Goal: Task Accomplishment & Management: Use online tool/utility

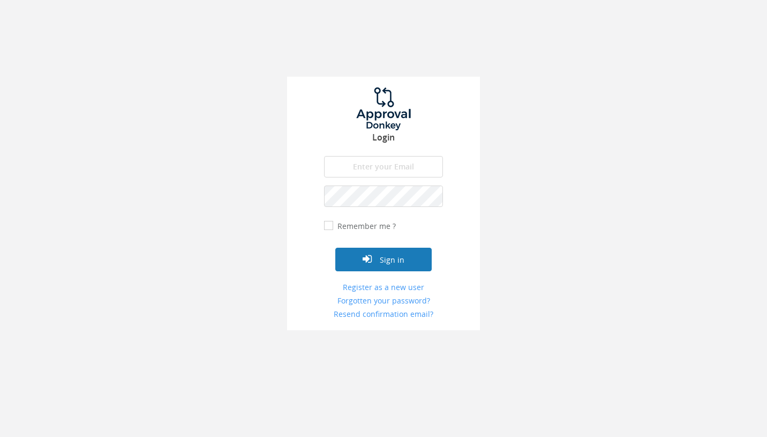
type input "[EMAIL_ADDRESS][DOMAIN_NAME]"
click at [381, 259] on button "Sign in" at bounding box center [383, 259] width 96 height 24
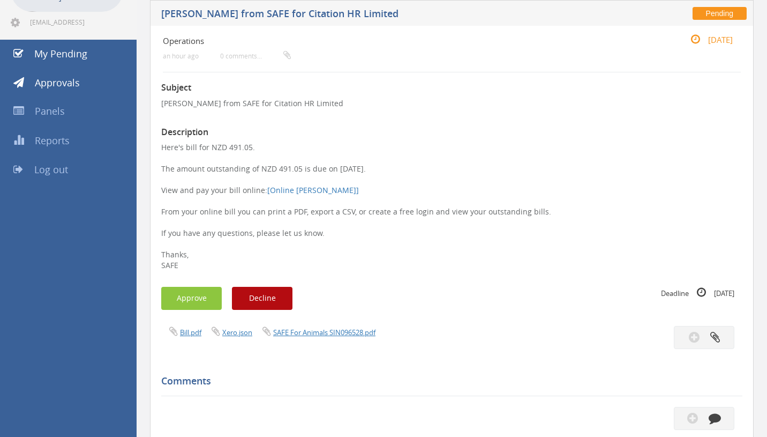
scroll to position [85, 0]
click at [320, 330] on link "SAFE For Animals SIN096528.pdf" at bounding box center [324, 333] width 102 height 10
click at [192, 298] on button "Approve" at bounding box center [191, 298] width 61 height 23
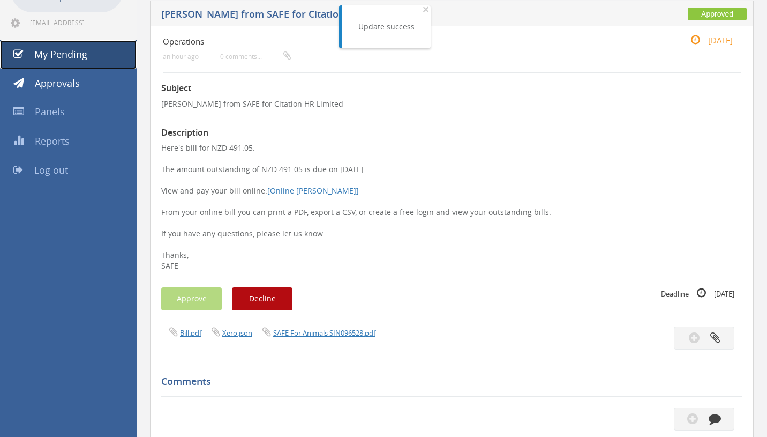
click at [88, 53] on link "My Pending" at bounding box center [68, 54] width 137 height 29
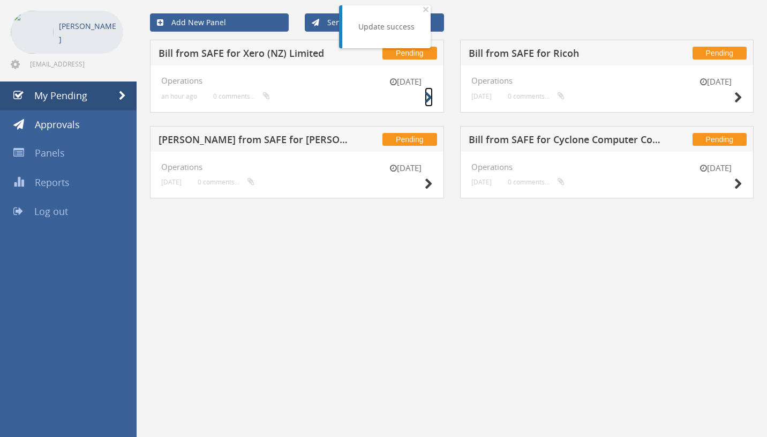
click at [431, 97] on icon at bounding box center [429, 97] width 8 height 11
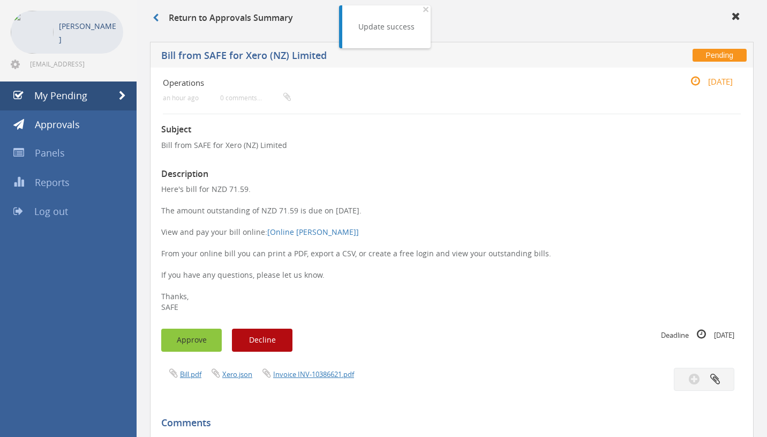
click at [196, 339] on button "Approve" at bounding box center [191, 339] width 61 height 23
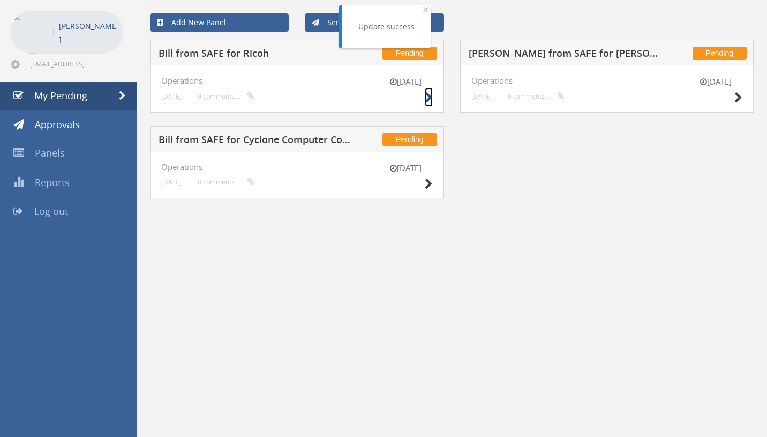
click at [432, 102] on icon at bounding box center [429, 97] width 8 height 11
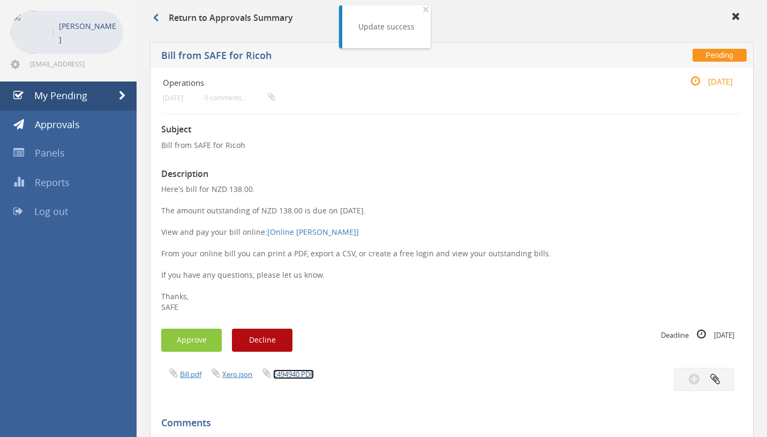
click at [294, 375] on link "E494940.PDF" at bounding box center [293, 374] width 41 height 10
click at [188, 333] on button "Approve" at bounding box center [191, 339] width 61 height 23
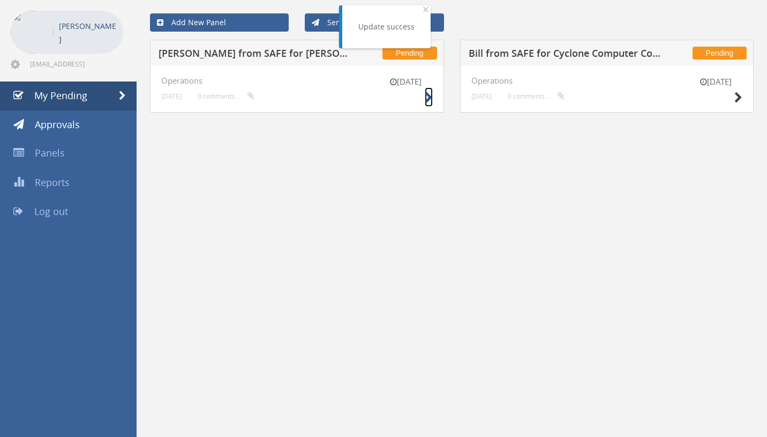
click at [430, 97] on icon at bounding box center [429, 97] width 8 height 11
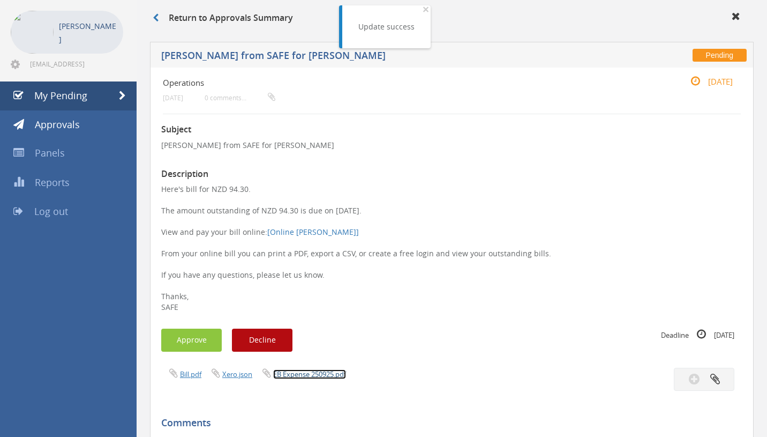
click at [320, 374] on link "EB Expense 250925.pdf" at bounding box center [309, 374] width 73 height 10
click at [210, 342] on button "Approve" at bounding box center [191, 339] width 61 height 23
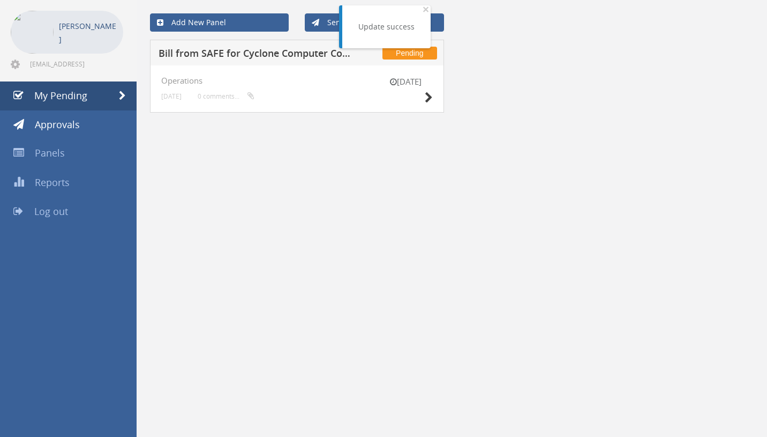
click at [433, 97] on div "[DATE] Operations [DATE] 0 comments..." at bounding box center [297, 88] width 294 height 47
click at [429, 97] on icon at bounding box center [429, 97] width 8 height 11
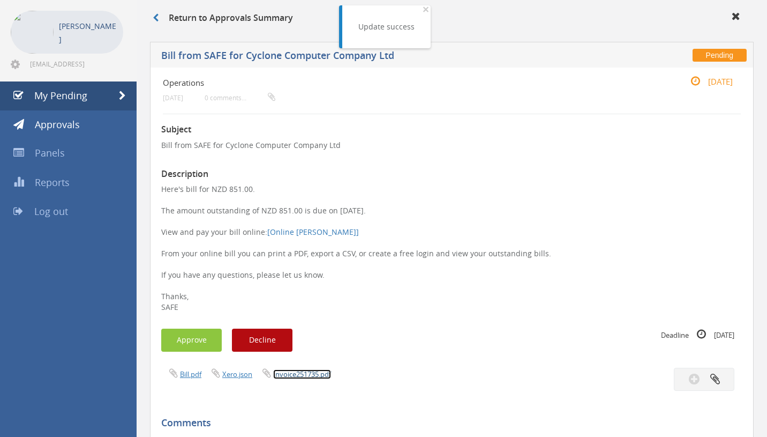
click at [304, 373] on link "Invoice251735.pdf" at bounding box center [302, 374] width 58 height 10
click at [187, 334] on button "Approve" at bounding box center [191, 339] width 61 height 23
